Goal: Complete application form

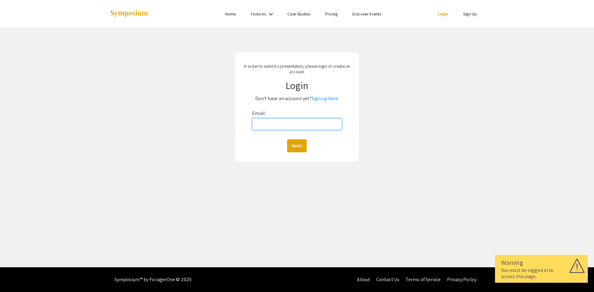
click at [268, 128] on input "Email:" at bounding box center [296, 124] width 89 height 12
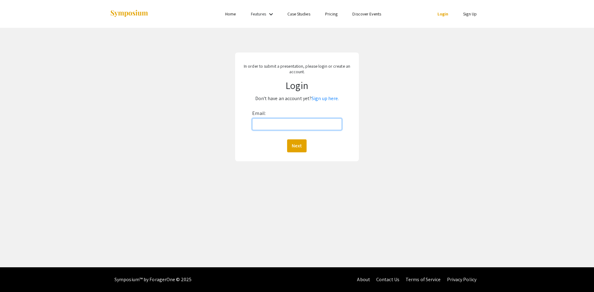
type input "mallory.weaver@hsc.wvu.edu"
click at [301, 144] on button "Next" at bounding box center [296, 145] width 19 height 13
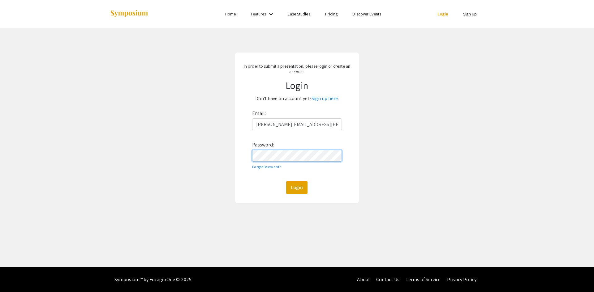
click at [286, 181] on button "Login" at bounding box center [296, 187] width 21 height 13
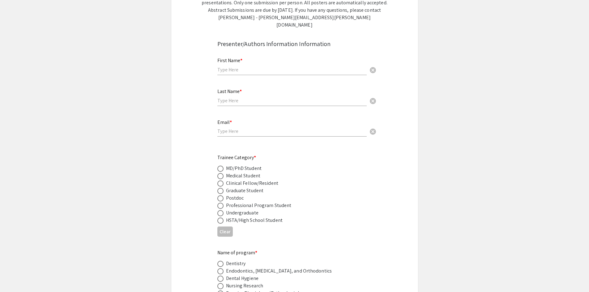
scroll to position [216, 0]
